Goal: Use online tool/utility: Utilize a website feature to perform a specific function

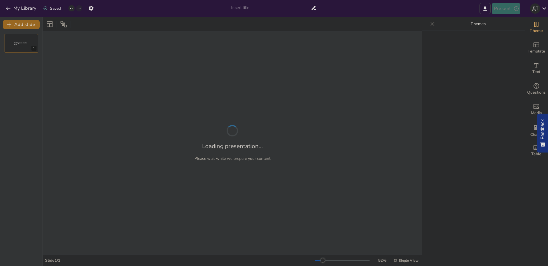
type input "Будущее визуального контроля: Облачные решения и интеграция с дронами"
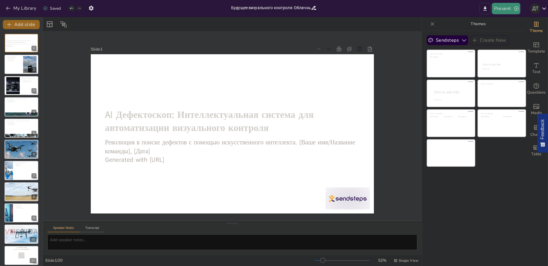
checkbox input "true"
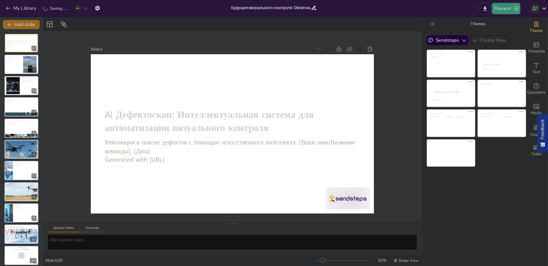
checkbox input "true"
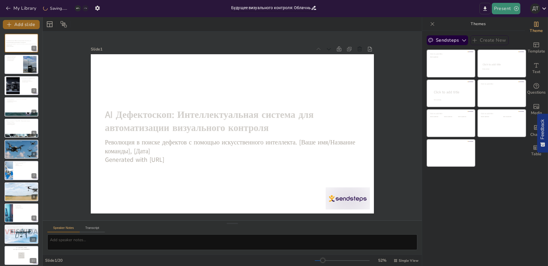
checkbox input "true"
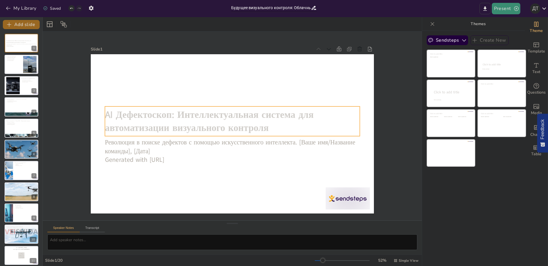
checkbox input "true"
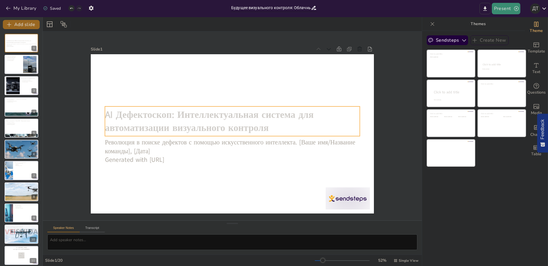
checkbox input "true"
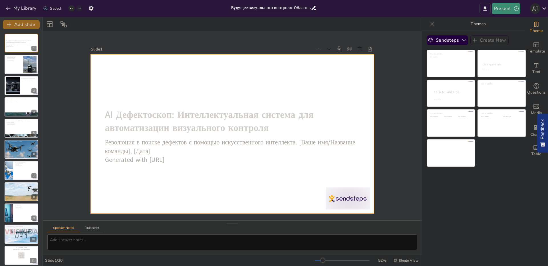
checkbox input "true"
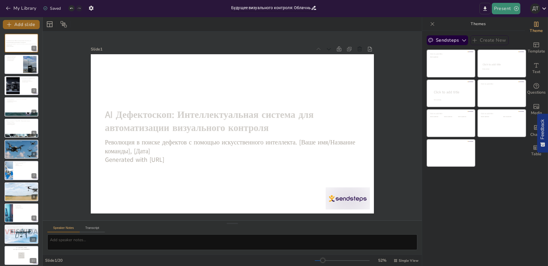
checkbox input "true"
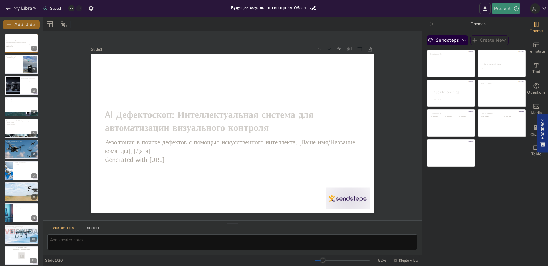
checkbox input "true"
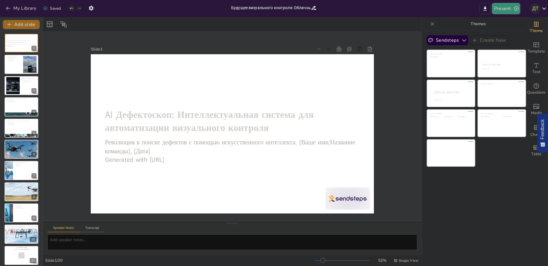
checkbox input "true"
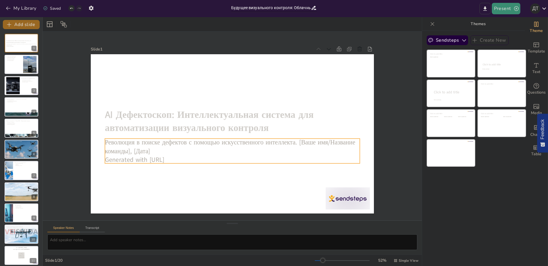
checkbox input "true"
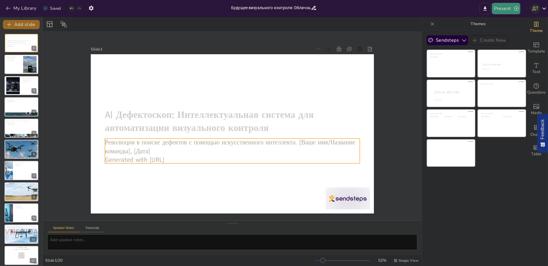
checkbox input "true"
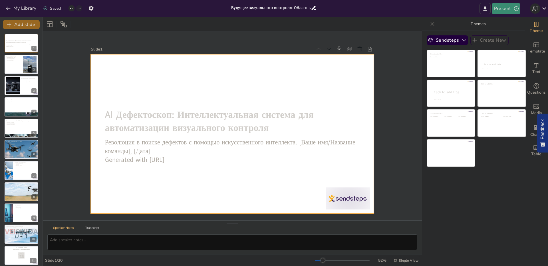
checkbox input "true"
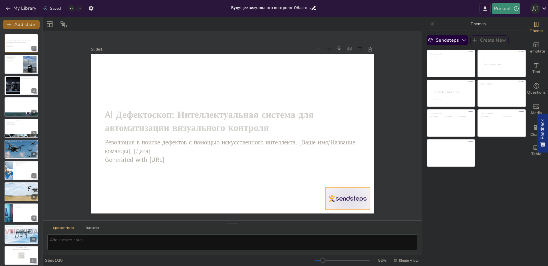
click at [121, 142] on div at bounding box center [95, 120] width 49 height 41
checkbox input "true"
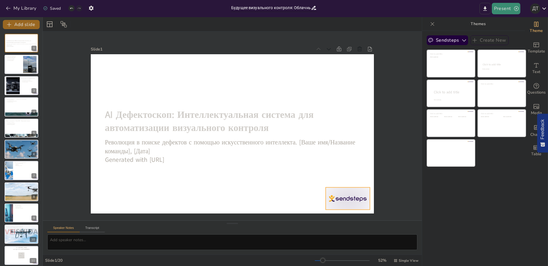
checkbox input "true"
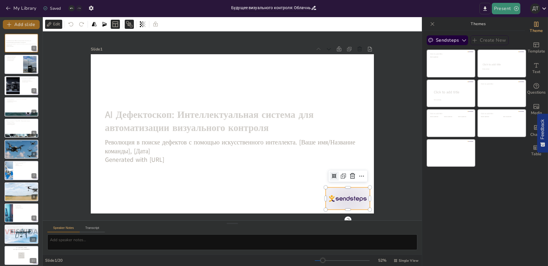
checkbox input "true"
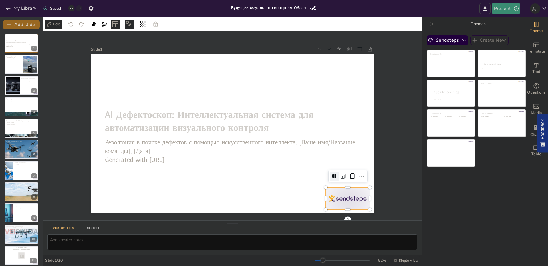
checkbox input "true"
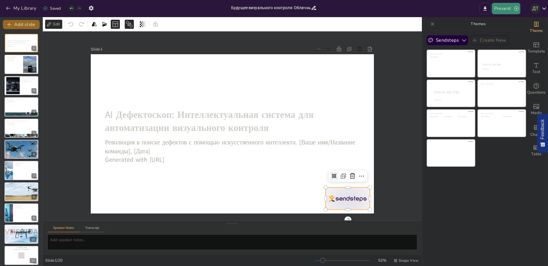
checkbox input "true"
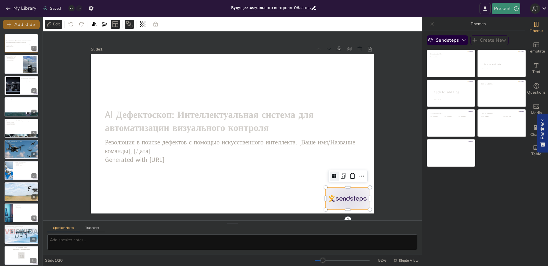
checkbox input "true"
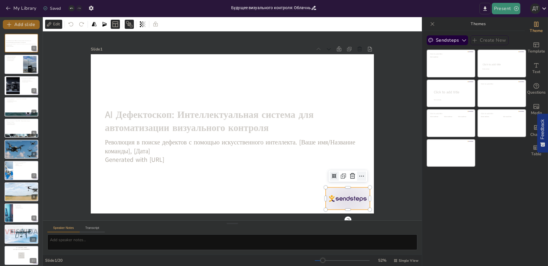
checkbox input "true"
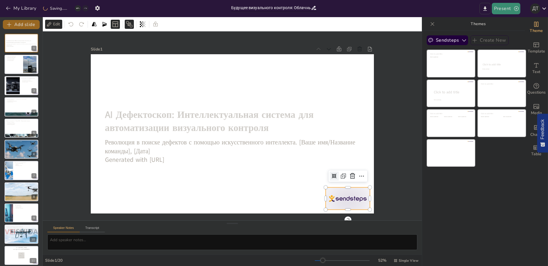
checkbox input "true"
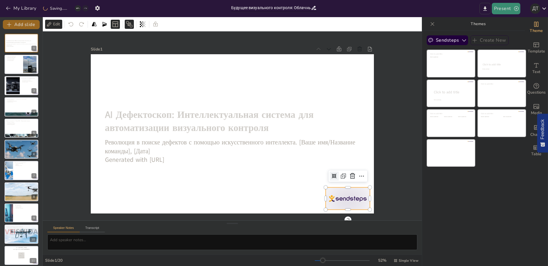
checkbox input "true"
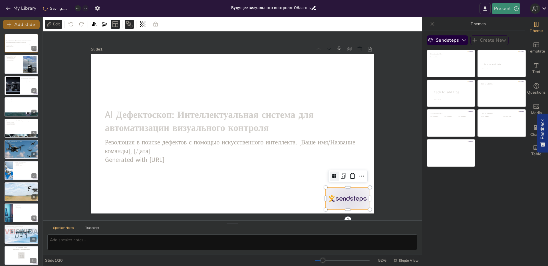
checkbox input "true"
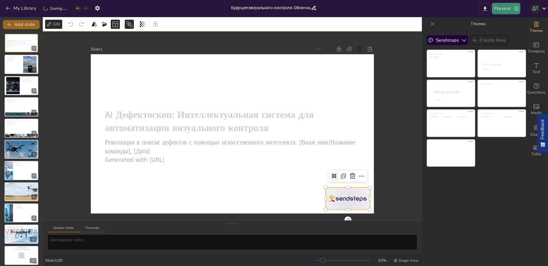
click at [381, 166] on div "Slide 1 AI Дефектоскоп: Интеллектуальная система для автоматизации визуального …" at bounding box center [232, 125] width 315 height 175
checkbox input "true"
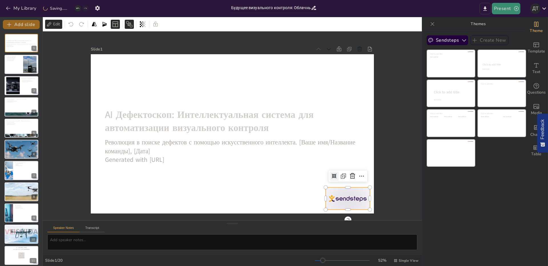
checkbox input "true"
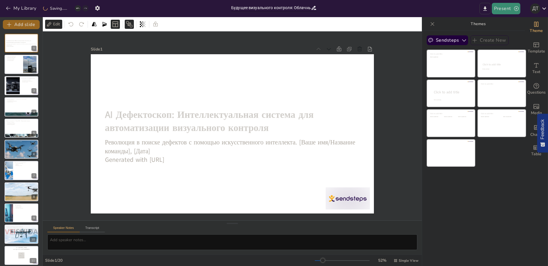
checkbox input "true"
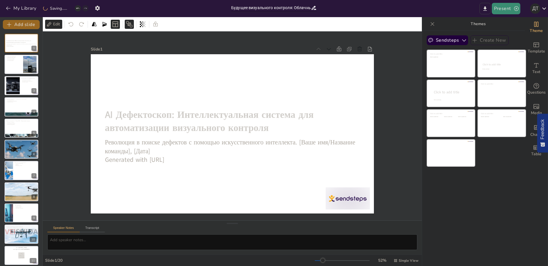
checkbox input "true"
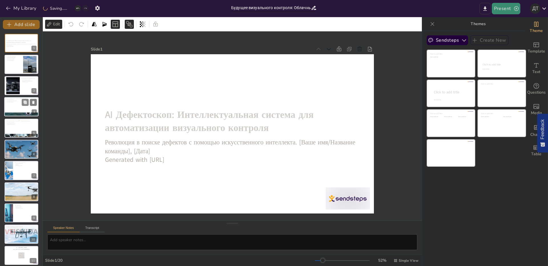
checkbox input "true"
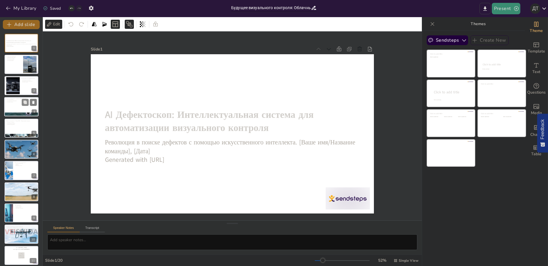
checkbox input "true"
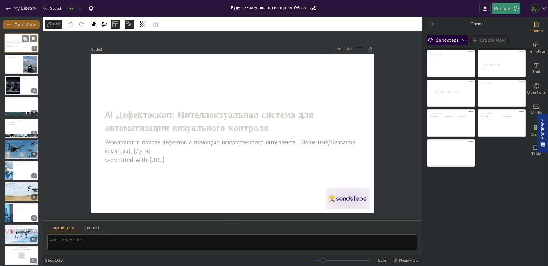
checkbox input "true"
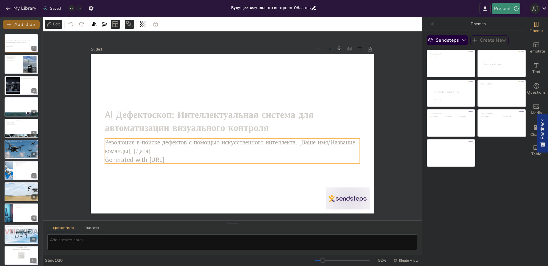
checkbox input "true"
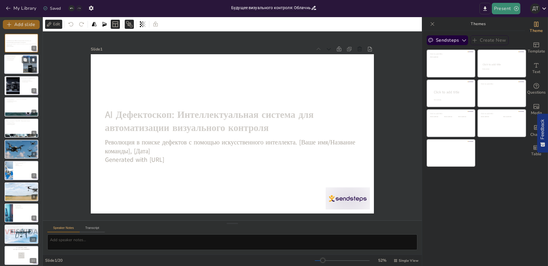
checkbox input "true"
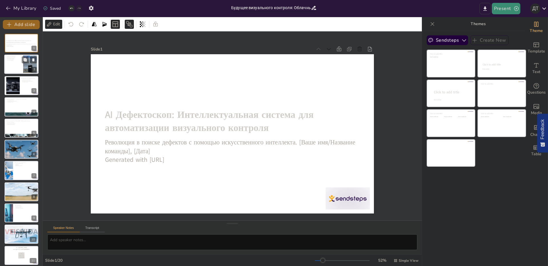
checkbox input "true"
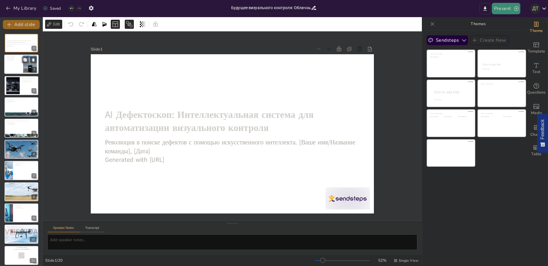
checkbox input "true"
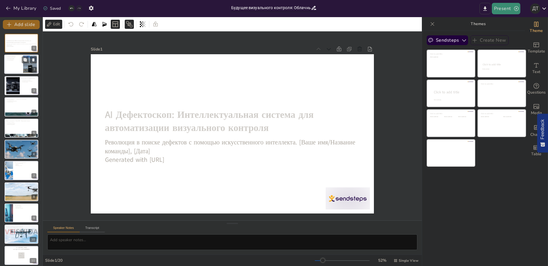
checkbox input "true"
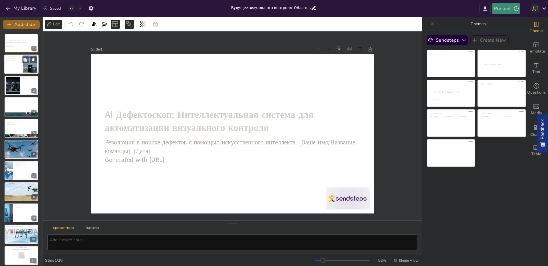
click at [22, 65] on div at bounding box center [21, 64] width 34 height 19
type textarea "Ручной труд требует значительных временных и финансовых затрат, что делает его …"
checkbox input "true"
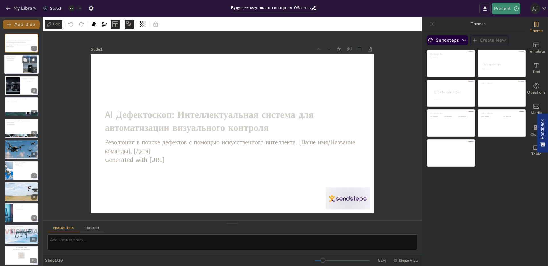
checkbox input "true"
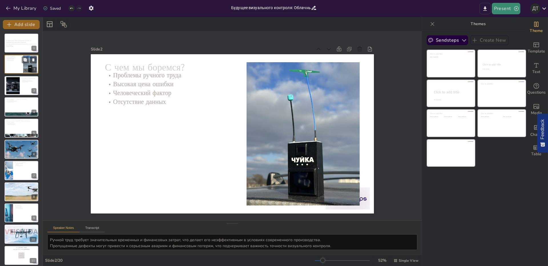
checkbox input "true"
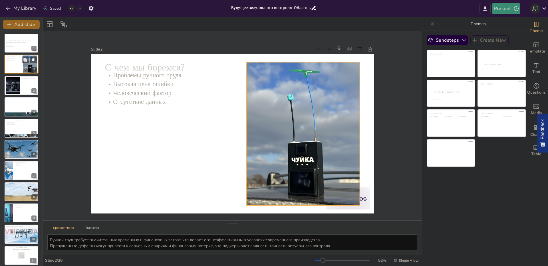
checkbox input "true"
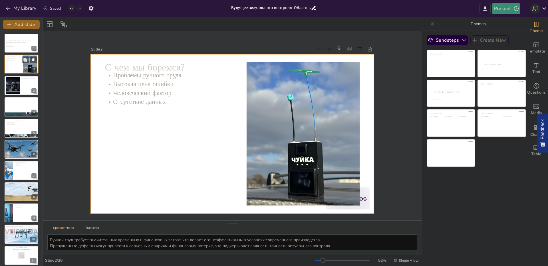
checkbox input "true"
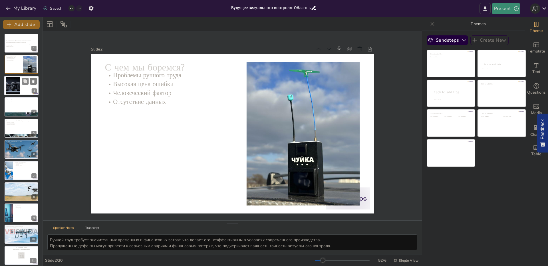
checkbox input "true"
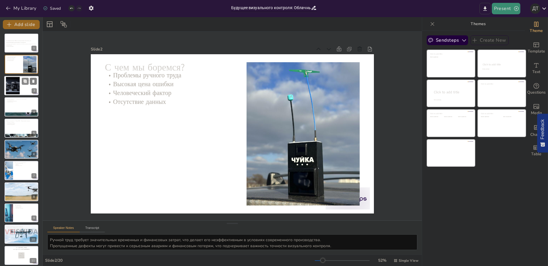
checkbox input "true"
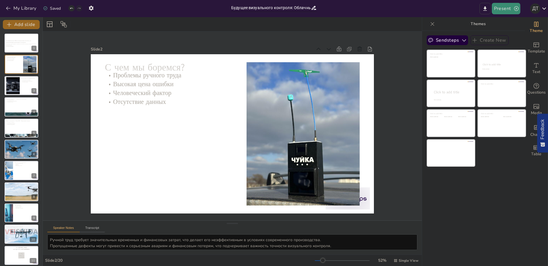
checkbox input "true"
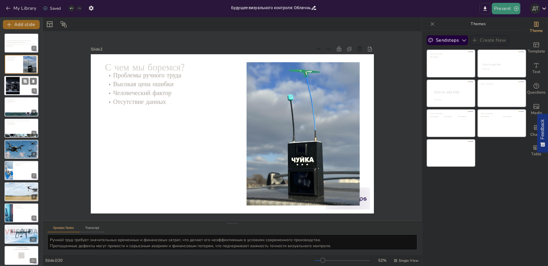
checkbox input "true"
click at [17, 92] on div at bounding box center [12, 85] width 31 height 17
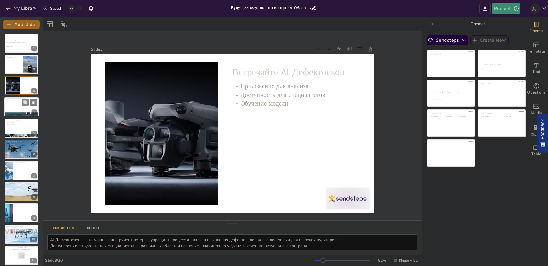
click at [13, 111] on div at bounding box center [21, 106] width 34 height 19
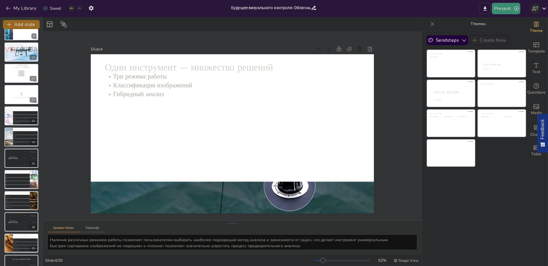
scroll to position [195, 0]
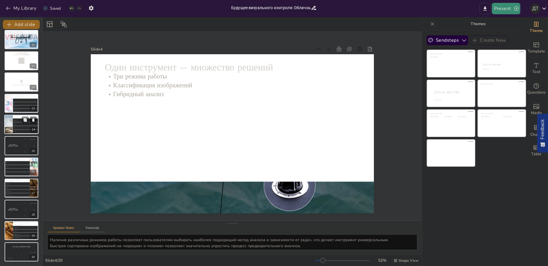
click at [14, 128] on li "Keras" at bounding box center [26, 128] width 26 height 4
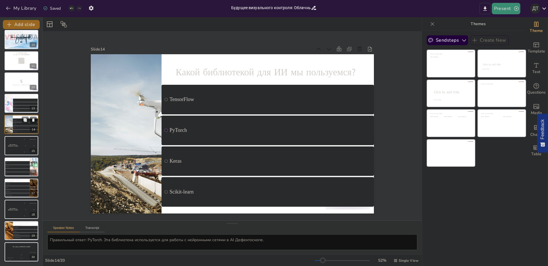
scroll to position [172, 0]
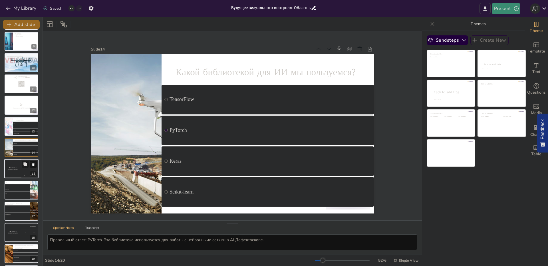
click at [17, 166] on div "The winner is [PERSON_NAME]" at bounding box center [12, 168] width 17 height 19
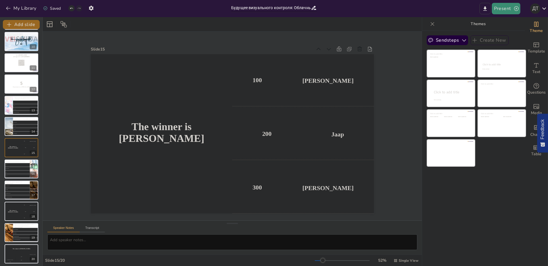
scroll to position [195, 0]
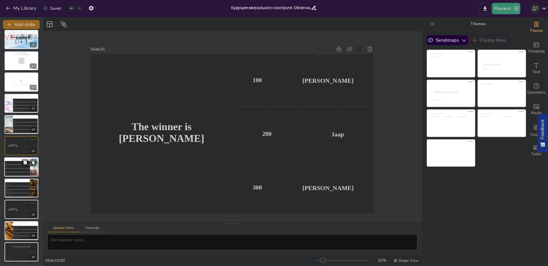
click at [14, 170] on span "SSD" at bounding box center [17, 170] width 25 height 1
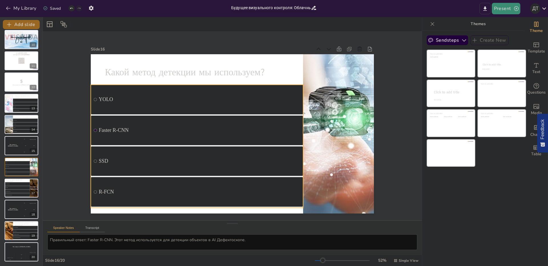
click at [170, 5] on input "checkbox" at bounding box center [172, 3] width 4 height 4
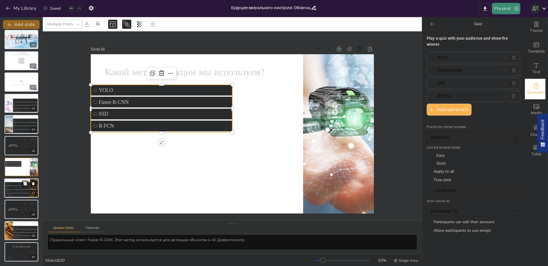
click at [21, 194] on li "Все вышеперечисленное" at bounding box center [17, 195] width 26 height 4
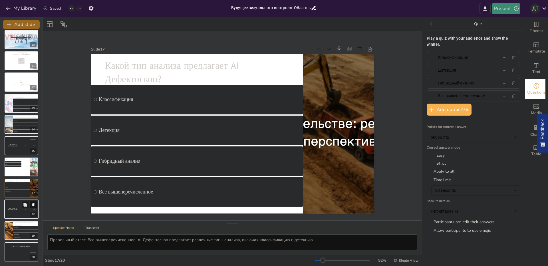
click at [18, 215] on div "The winner is [PERSON_NAME]" at bounding box center [12, 209] width 17 height 19
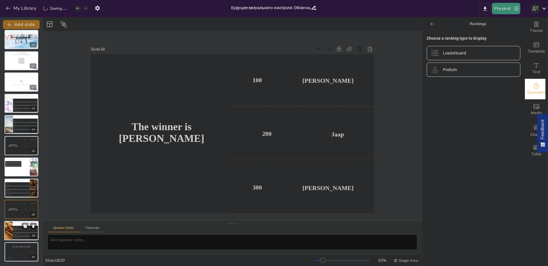
click at [15, 239] on ul "Классификация Детекция Гибридный анализ Все вышеперечисленное" at bounding box center [26, 233] width 26 height 14
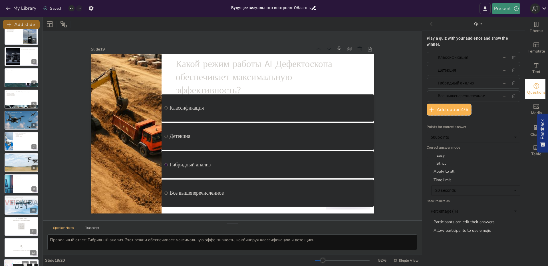
scroll to position [0, 0]
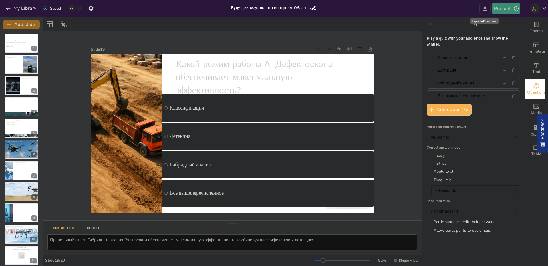
click at [484, 9] on icon "Export to PowerPoint" at bounding box center [485, 9] width 6 height 6
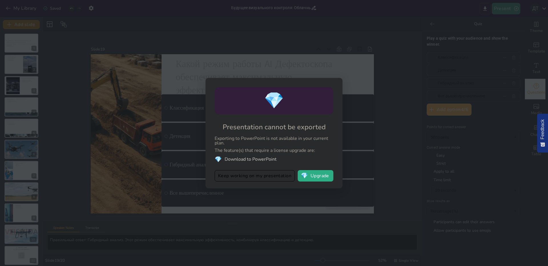
click at [252, 186] on div "💎 Presentation cannot be exported Exporting to PowerPoint is not available in y…" at bounding box center [273, 133] width 137 height 110
click at [253, 180] on button "Keep working on my presentation" at bounding box center [255, 175] width 80 height 11
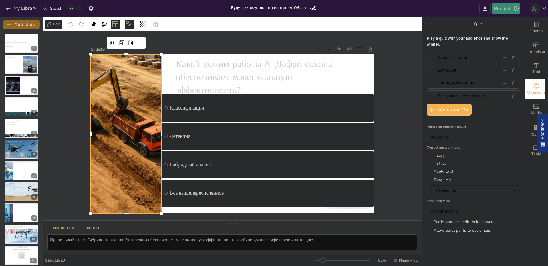
click at [171, 123] on div at bounding box center [328, 171] width 314 height 273
click at [94, 12] on button "button" at bounding box center [91, 8] width 11 height 10
click at [93, 10] on icon "button" at bounding box center [91, 8] width 6 height 6
